Goal: Task Accomplishment & Management: Complete application form

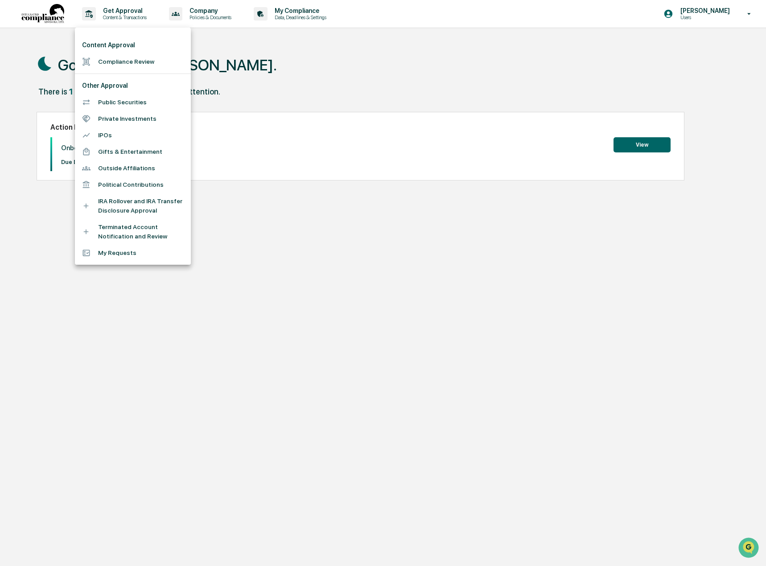
click at [283, 79] on div at bounding box center [383, 283] width 766 height 566
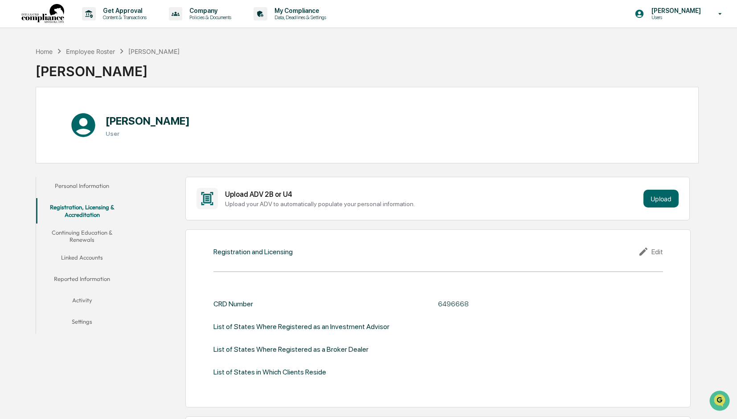
click at [82, 238] on button "Continuing Education & Renewals" at bounding box center [82, 236] width 92 height 25
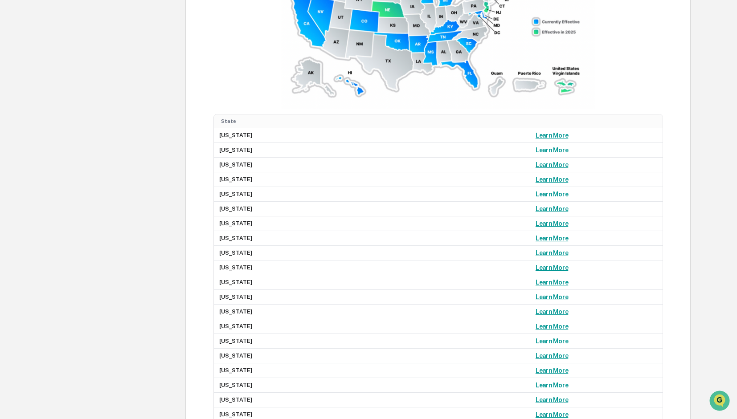
scroll to position [654, 0]
click at [536, 162] on link "Learn More" at bounding box center [552, 165] width 33 height 7
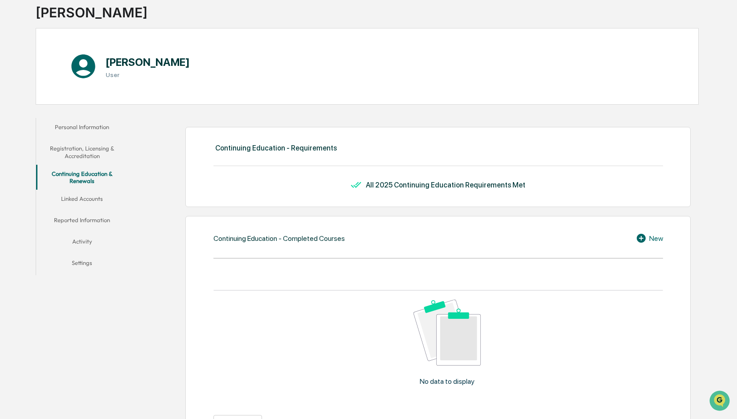
scroll to position [30, 0]
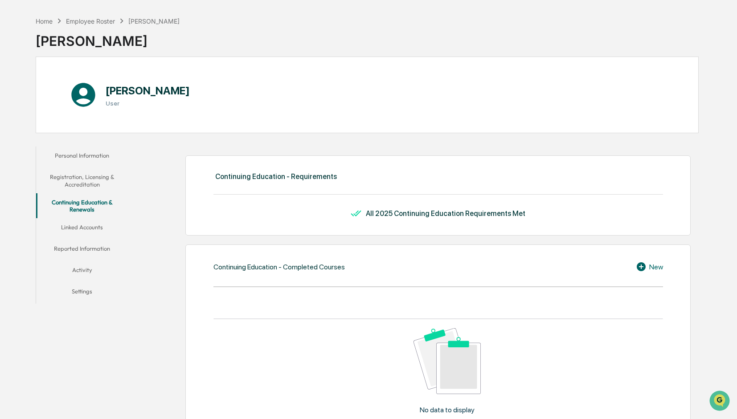
click at [82, 225] on button "Linked Accounts" at bounding box center [82, 228] width 92 height 21
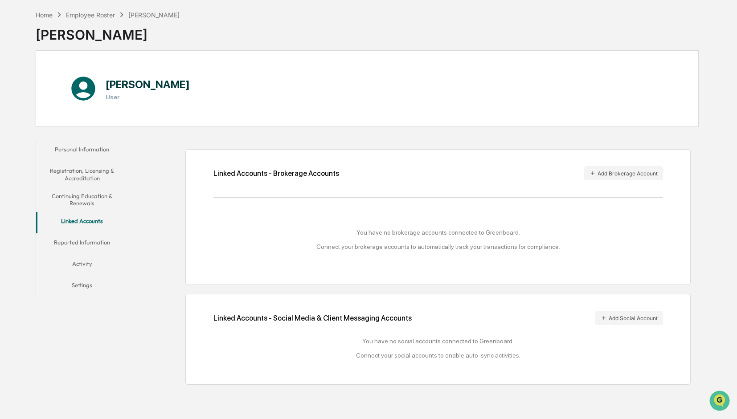
scroll to position [42, 0]
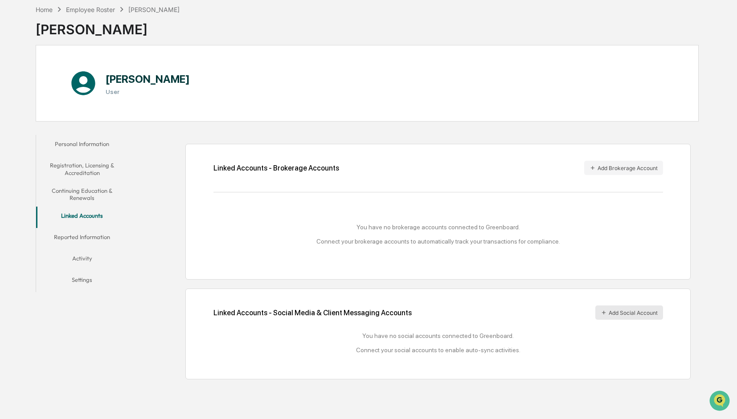
click at [629, 314] on button "Add Social Account" at bounding box center [630, 313] width 68 height 14
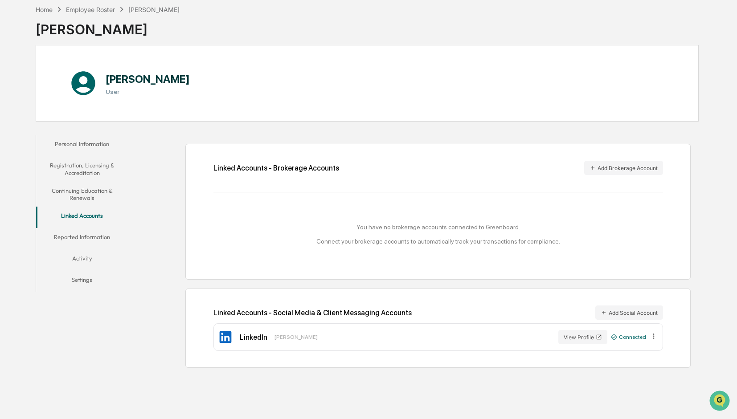
click at [96, 233] on button "Reported Information" at bounding box center [82, 238] width 92 height 21
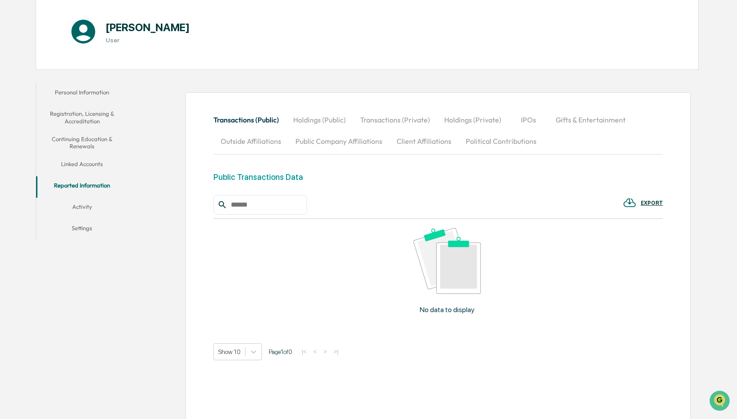
scroll to position [100, 0]
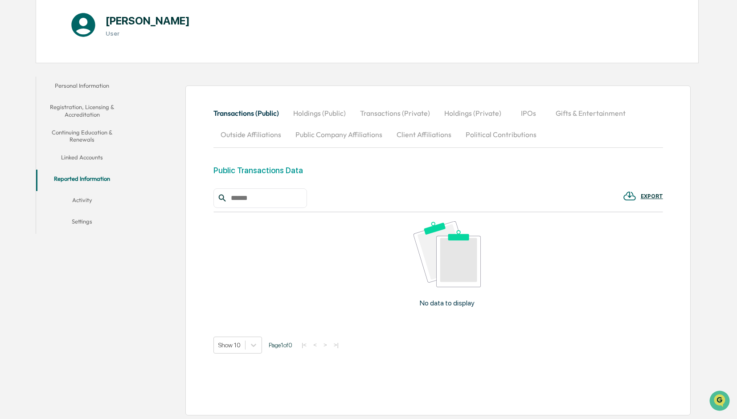
click at [81, 200] on button "Activity" at bounding box center [82, 201] width 92 height 21
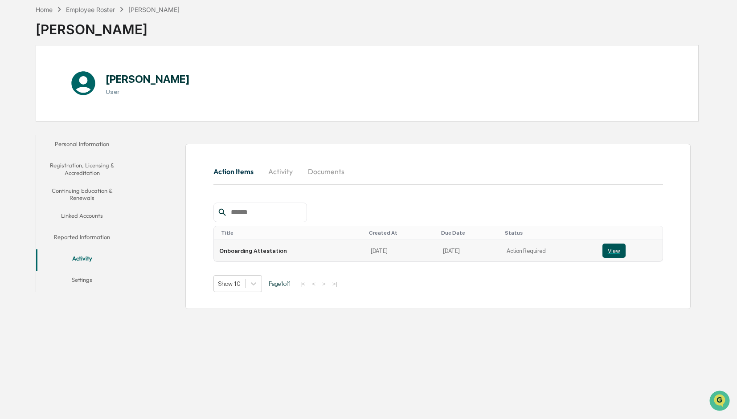
click at [615, 247] on button "View" at bounding box center [614, 251] width 23 height 14
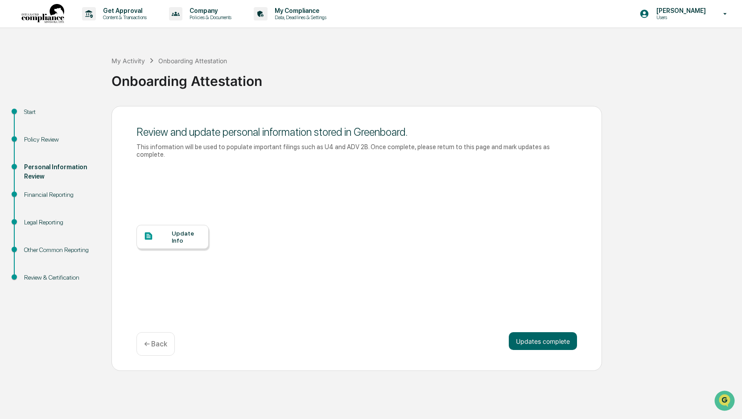
click at [173, 232] on div "Update Info" at bounding box center [187, 237] width 30 height 14
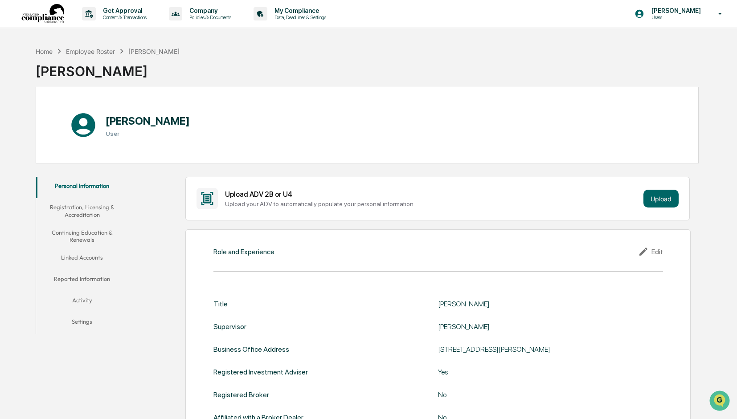
click at [93, 208] on button "Registration, Licensing & Accreditation" at bounding box center [82, 210] width 92 height 25
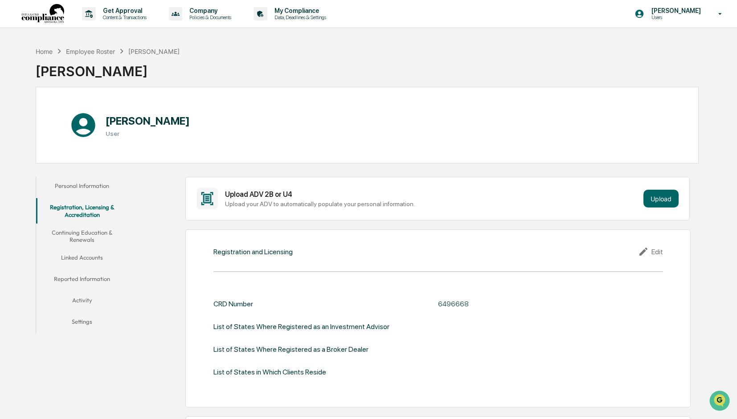
click at [91, 231] on button "Continuing Education & Renewals" at bounding box center [82, 236] width 92 height 25
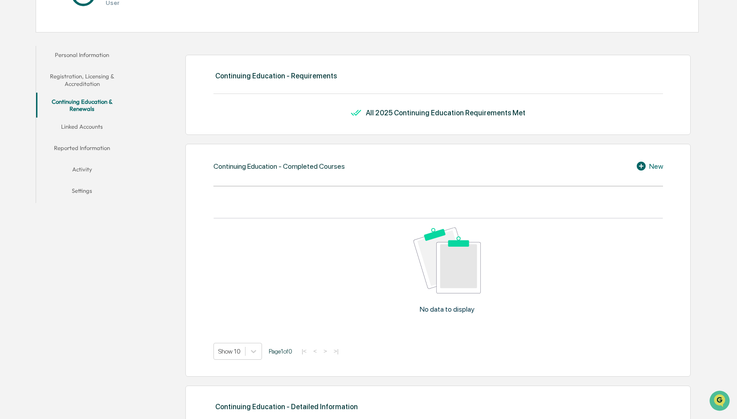
scroll to position [134, 0]
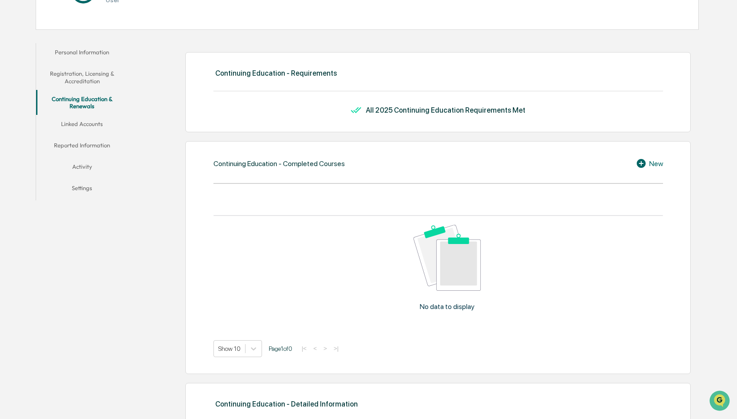
click at [86, 164] on button "Activity" at bounding box center [82, 168] width 92 height 21
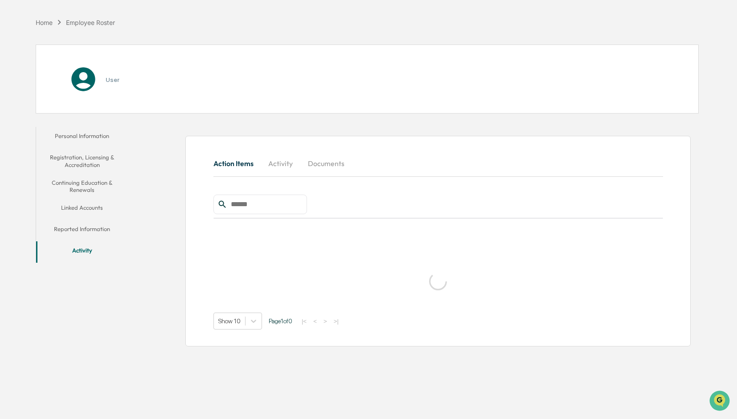
scroll to position [42, 0]
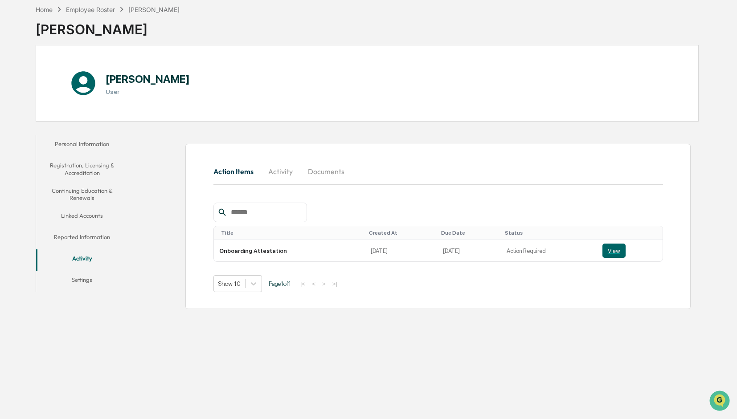
click at [74, 279] on button "Settings" at bounding box center [82, 281] width 92 height 21
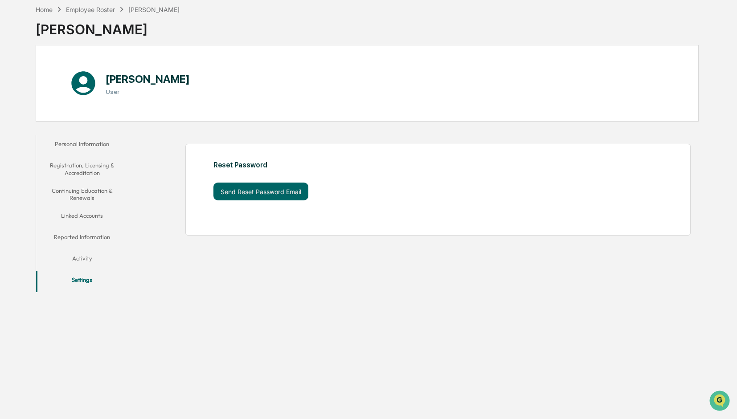
click at [90, 144] on button "Personal Information" at bounding box center [82, 145] width 92 height 21
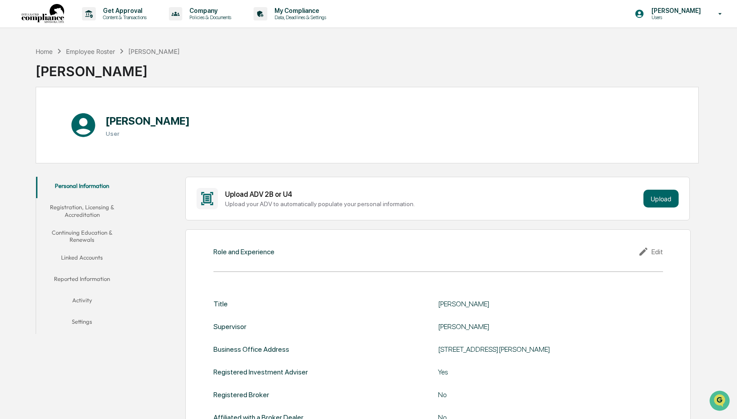
click at [94, 213] on button "Registration, Licensing & Accreditation" at bounding box center [82, 210] width 92 height 25
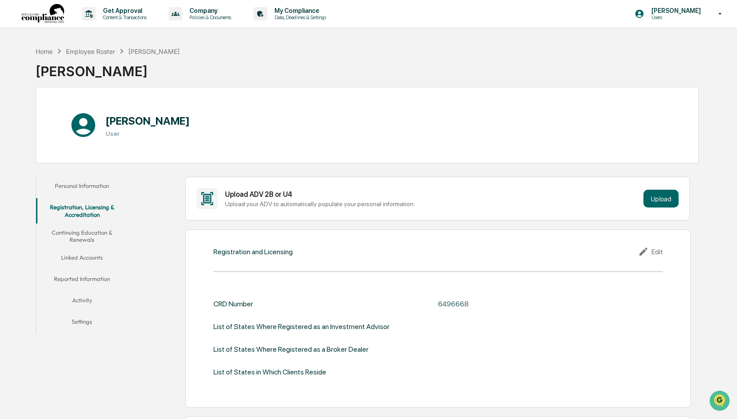
click at [92, 232] on button "Continuing Education & Renewals" at bounding box center [82, 236] width 92 height 25
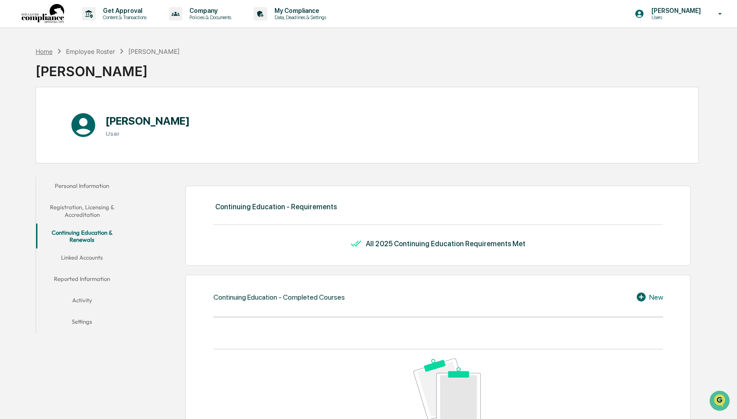
click at [46, 50] on div "Home" at bounding box center [44, 52] width 17 height 8
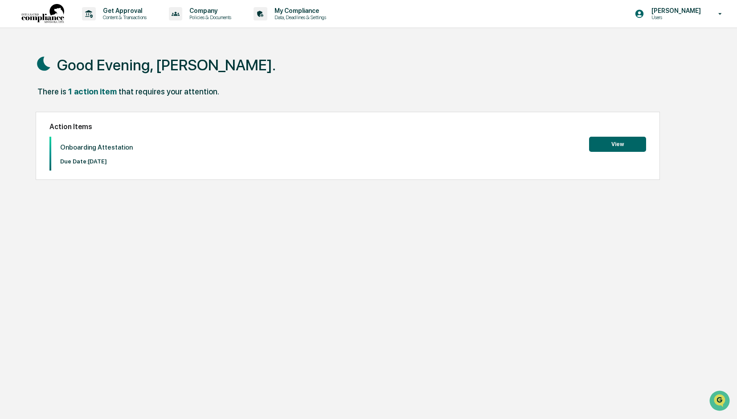
click at [632, 147] on button "View" at bounding box center [617, 144] width 57 height 15
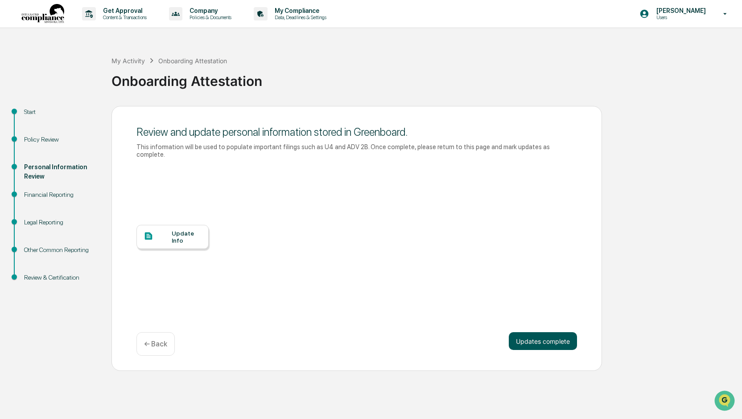
click at [537, 333] on button "Updates complete" at bounding box center [543, 342] width 68 height 18
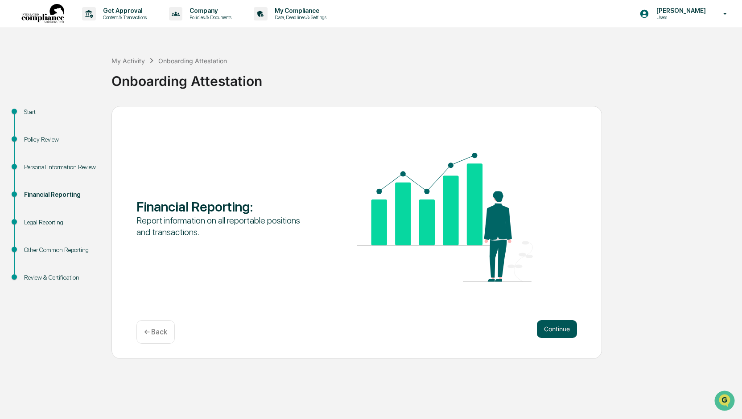
click at [557, 327] on button "Continue" at bounding box center [557, 330] width 40 height 18
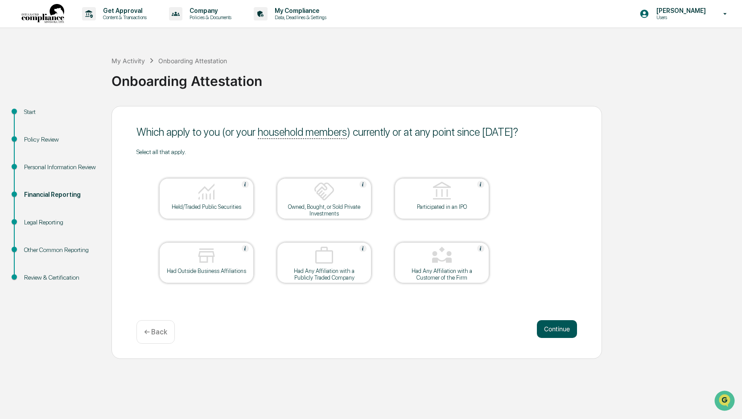
click at [565, 328] on button "Continue" at bounding box center [557, 330] width 40 height 18
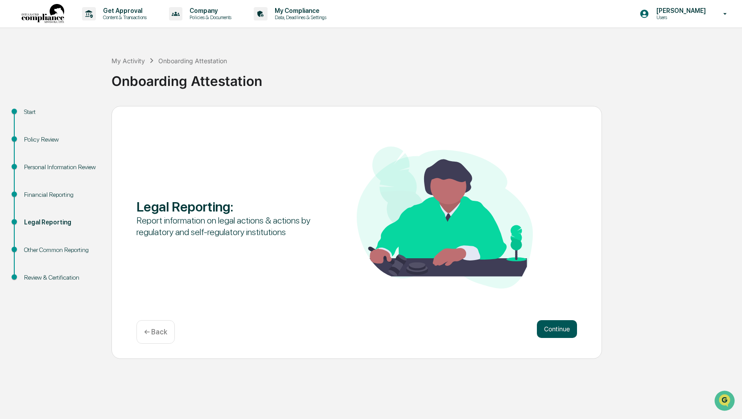
click at [559, 330] on button "Continue" at bounding box center [557, 330] width 40 height 18
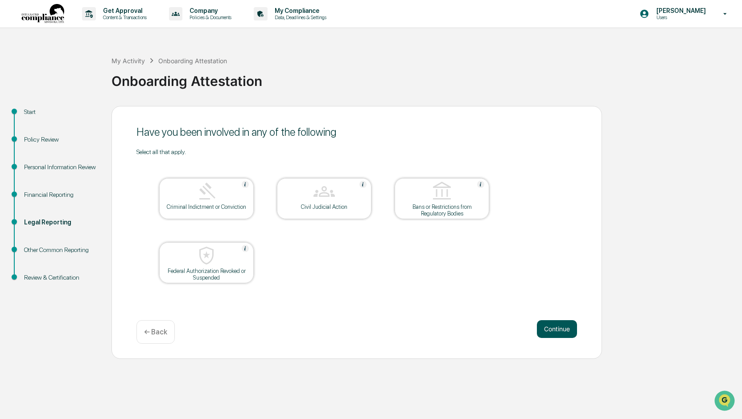
click at [563, 329] on button "Continue" at bounding box center [557, 330] width 40 height 18
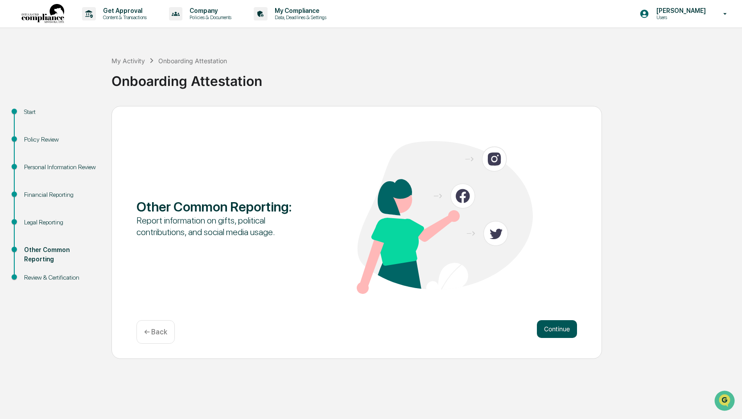
click at [564, 328] on button "Continue" at bounding box center [557, 330] width 40 height 18
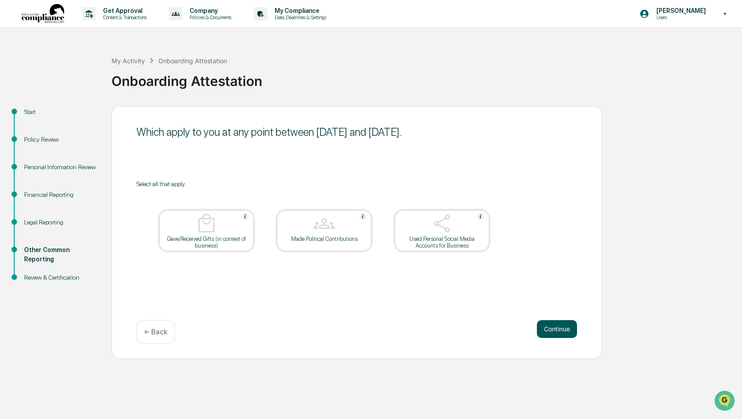
click at [561, 330] on button "Continue" at bounding box center [557, 330] width 40 height 18
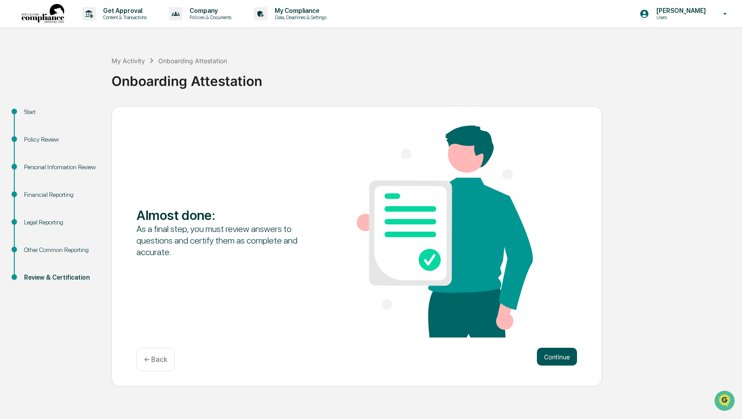
click at [560, 355] on button "Continue" at bounding box center [557, 357] width 40 height 18
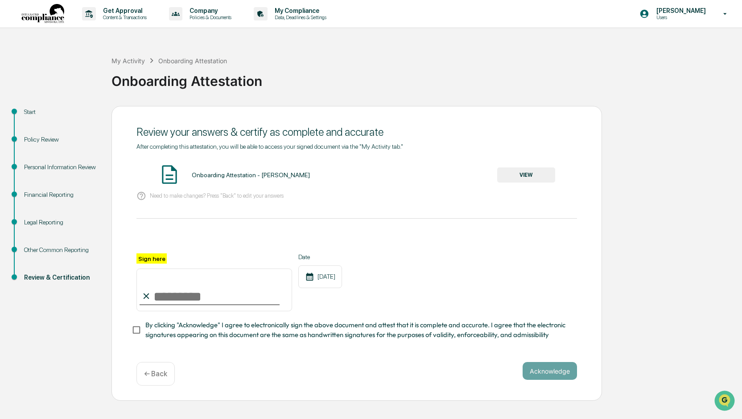
click at [158, 296] on input "Sign here" at bounding box center [214, 290] width 156 height 43
type input "**********"
click at [551, 369] on button "Acknowledge" at bounding box center [549, 371] width 54 height 18
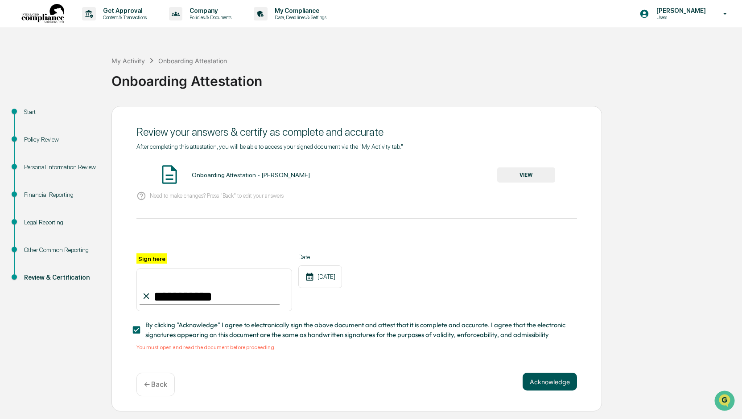
click at [553, 380] on button "Acknowledge" at bounding box center [549, 382] width 54 height 18
click at [529, 174] on button "VIEW" at bounding box center [526, 175] width 58 height 15
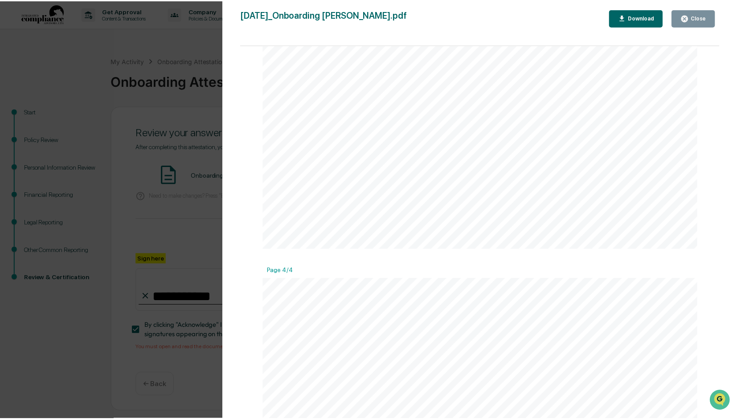
scroll to position [1729, 0]
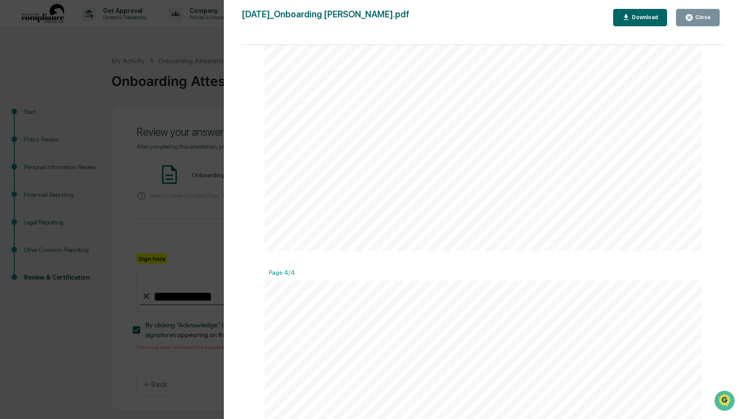
click at [693, 12] on button "Close" at bounding box center [698, 17] width 44 height 17
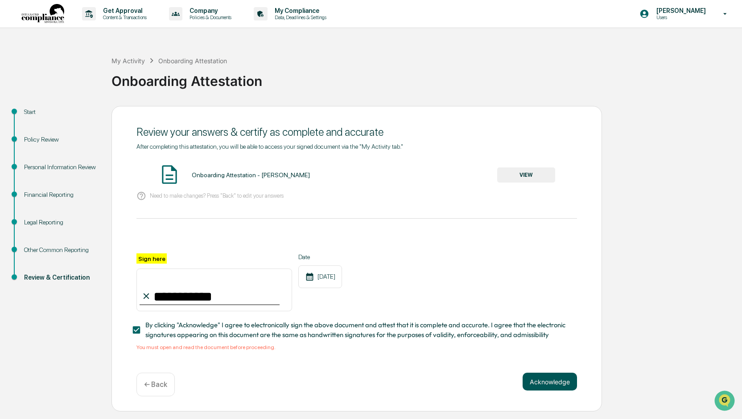
click at [546, 385] on button "Acknowledge" at bounding box center [549, 382] width 54 height 18
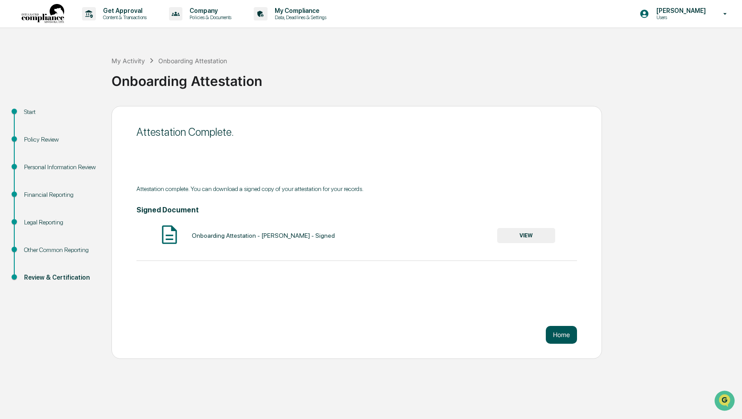
click at [564, 338] on button "Home" at bounding box center [561, 335] width 31 height 18
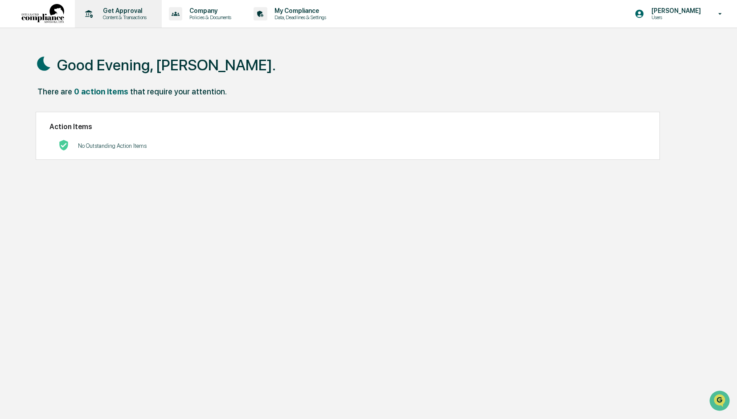
click at [122, 8] on p "Get Approval" at bounding box center [123, 10] width 55 height 7
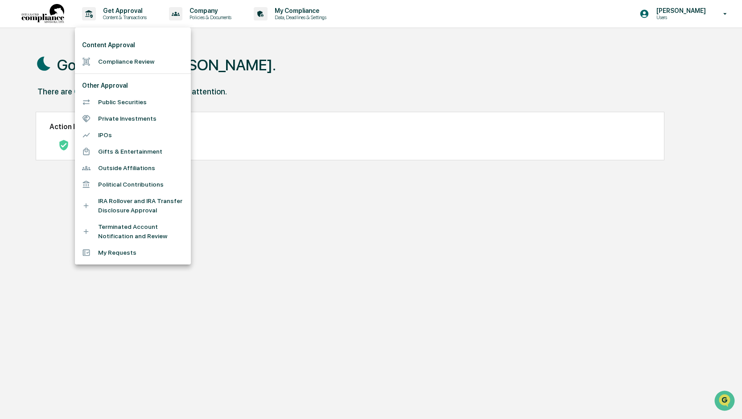
click at [132, 59] on li "Compliance Review" at bounding box center [133, 61] width 116 height 16
